Goal: Navigation & Orientation: Go to known website

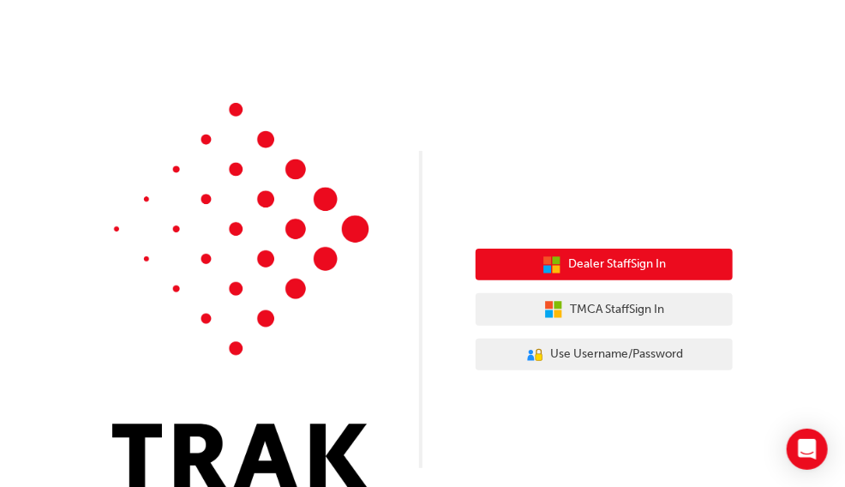
click at [621, 262] on span "Dealer Staff Sign In" at bounding box center [617, 264] width 98 height 20
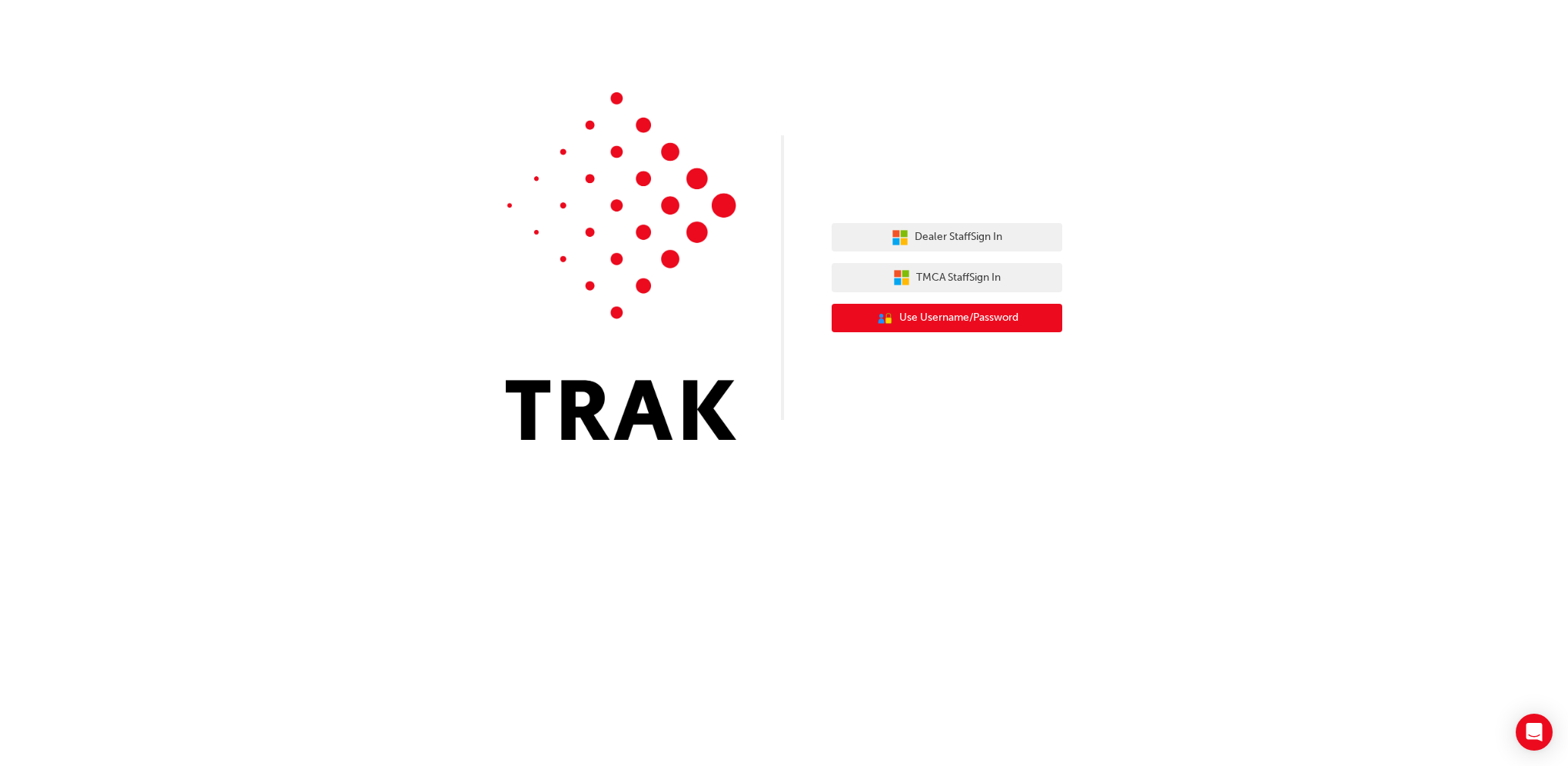
click at [1014, 317] on span "Use Username/Password" at bounding box center [959, 318] width 119 height 18
